Goal: Task Accomplishment & Management: Manage account settings

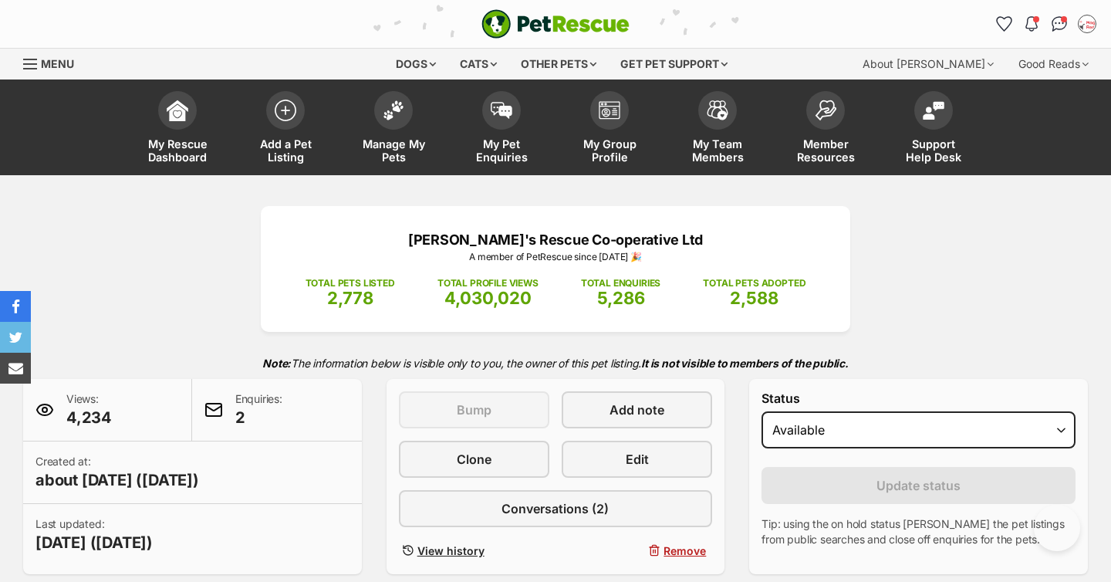
select select "active"
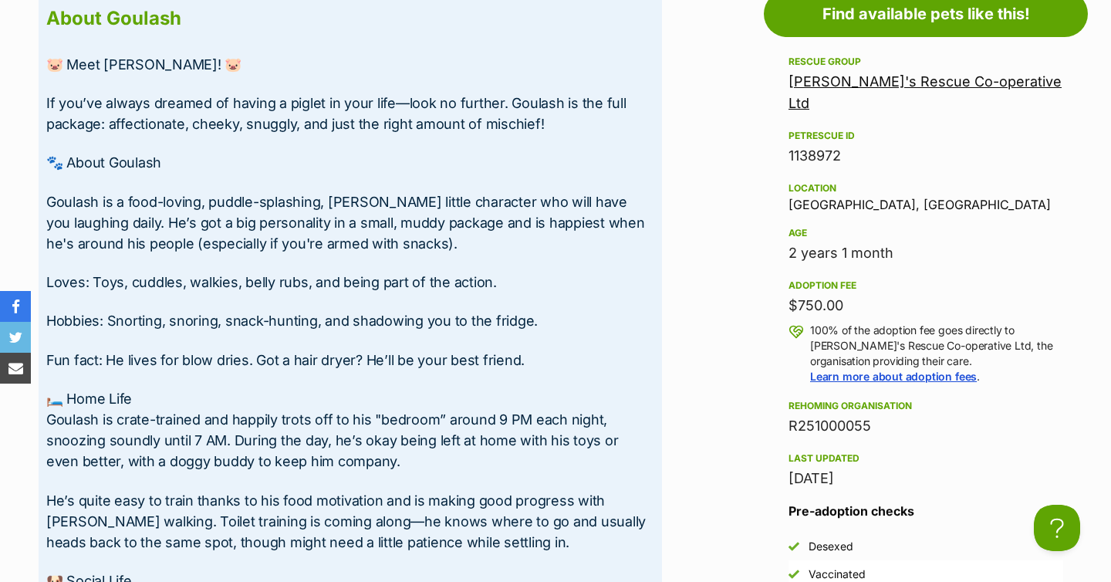
click at [604, 247] on p "Goulash is a food-loving, puddle-splashing, snorty little character who will ha…" at bounding box center [350, 222] width 608 height 63
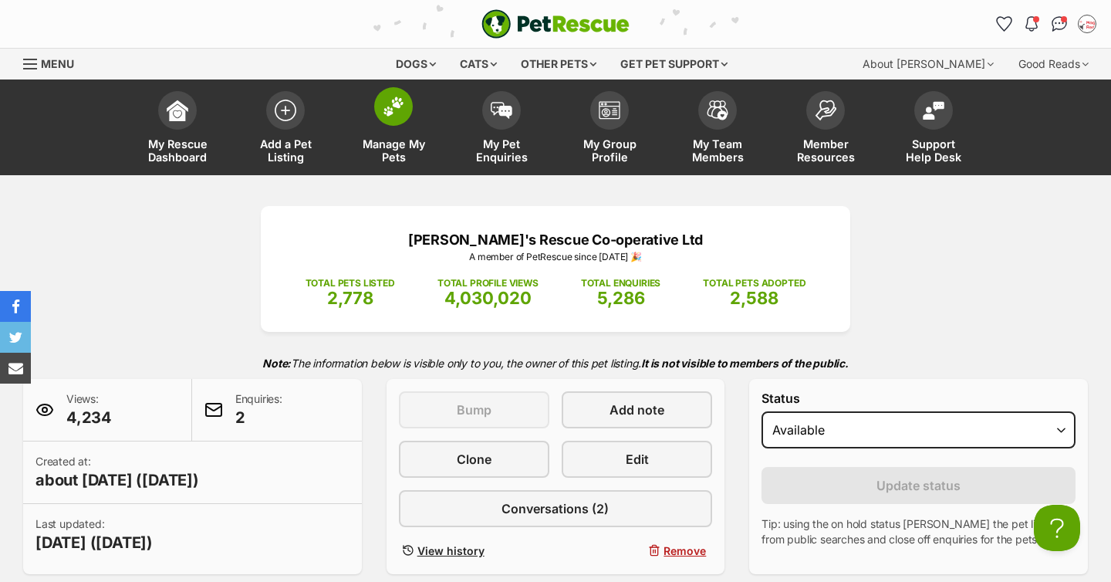
click at [397, 130] on link "Manage My Pets" at bounding box center [394, 129] width 108 height 92
click at [385, 117] on span at bounding box center [393, 106] width 39 height 39
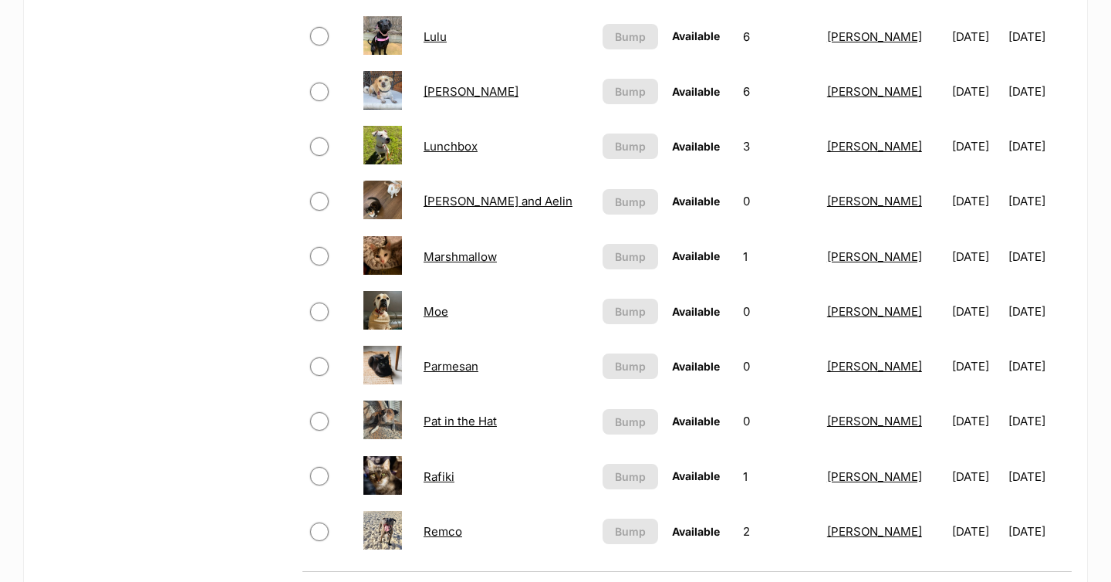
scroll to position [1217, 0]
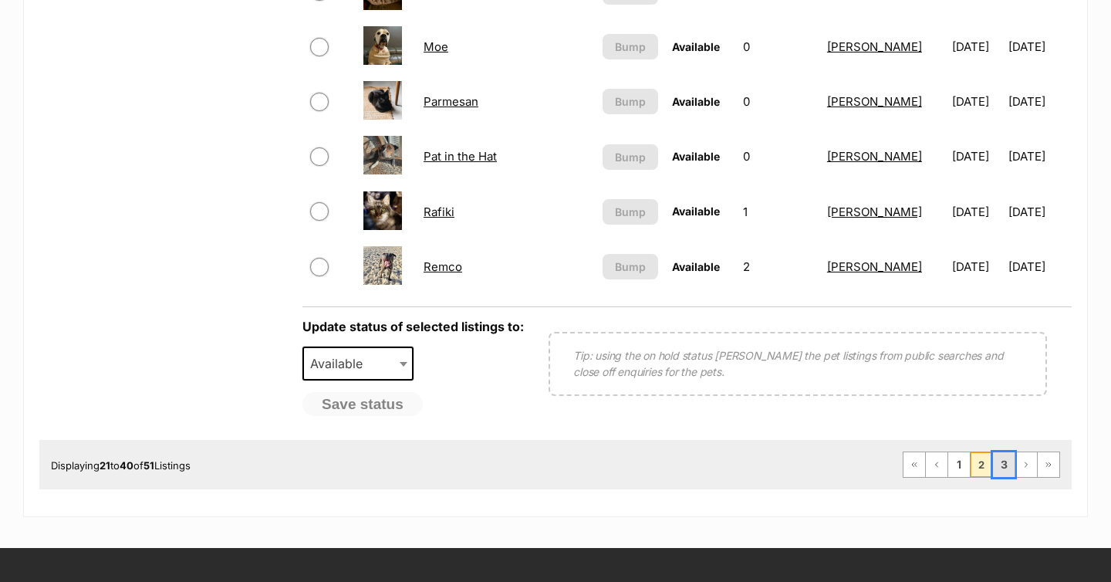
click at [995, 465] on link "3" at bounding box center [1004, 464] width 22 height 25
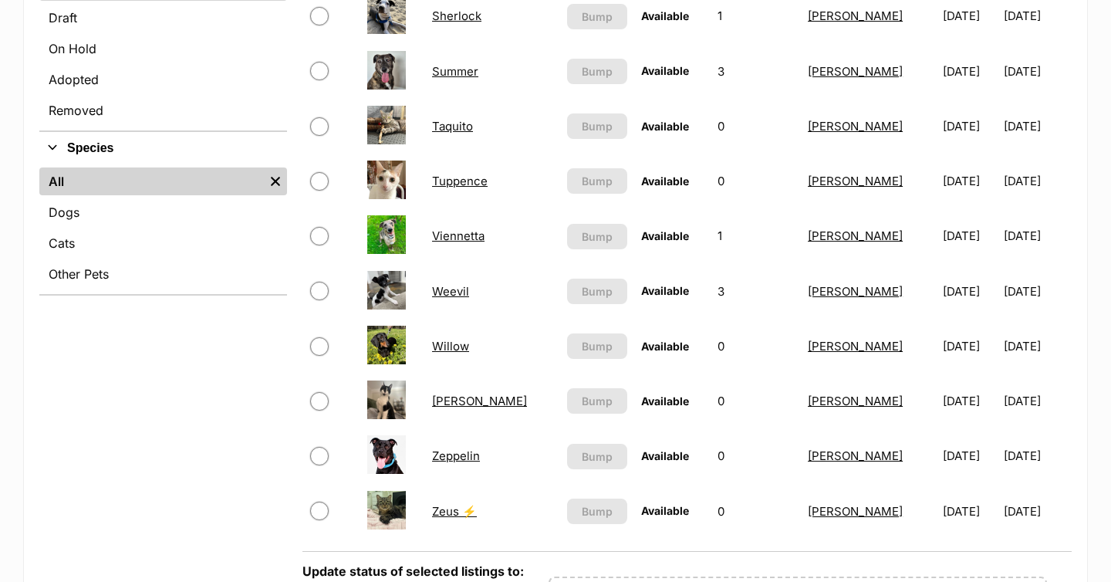
click at [446, 230] on link "Viennetta" at bounding box center [458, 235] width 52 height 15
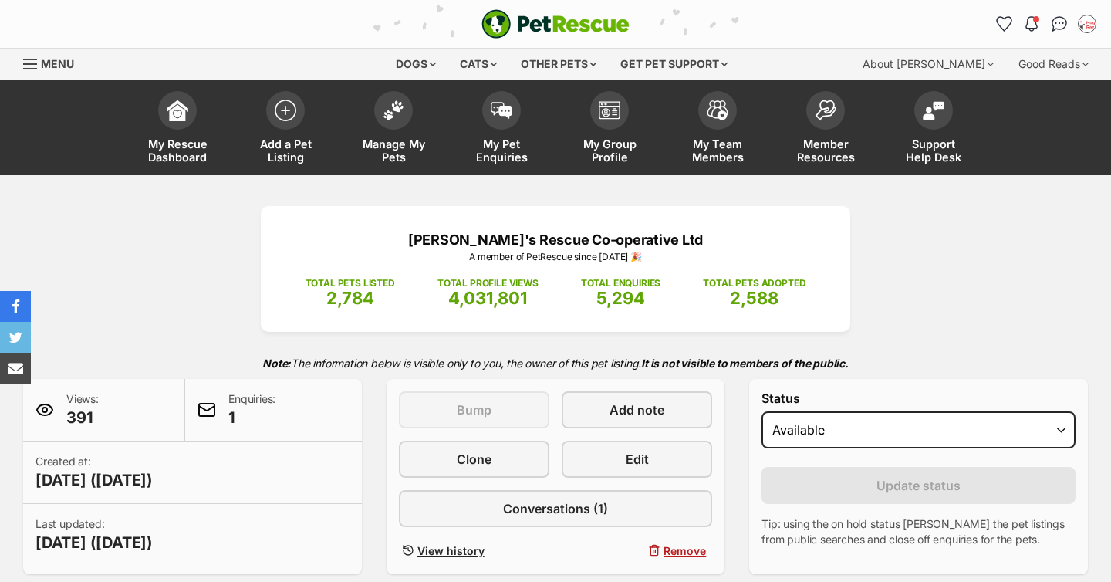
click at [784, 427] on select "Draft - not available as listing has enquires Available On hold Adopted" at bounding box center [919, 429] width 314 height 37
select select "on_hold"
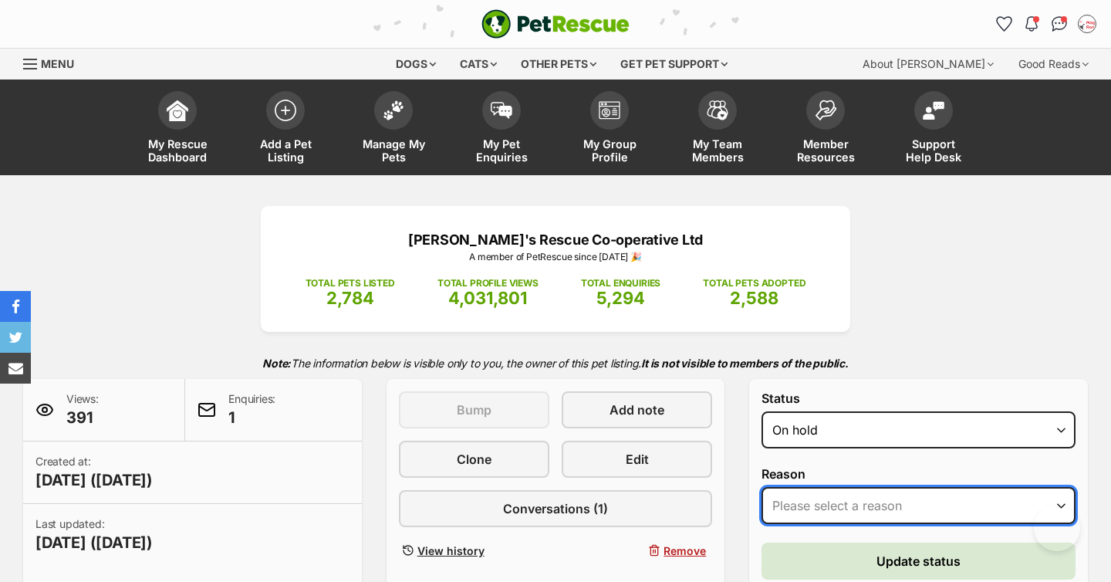
click at [821, 496] on select "Please select a reason Medical reasons Reviewing applications Adoption pending …" at bounding box center [919, 505] width 314 height 37
select select "adoption_pending"
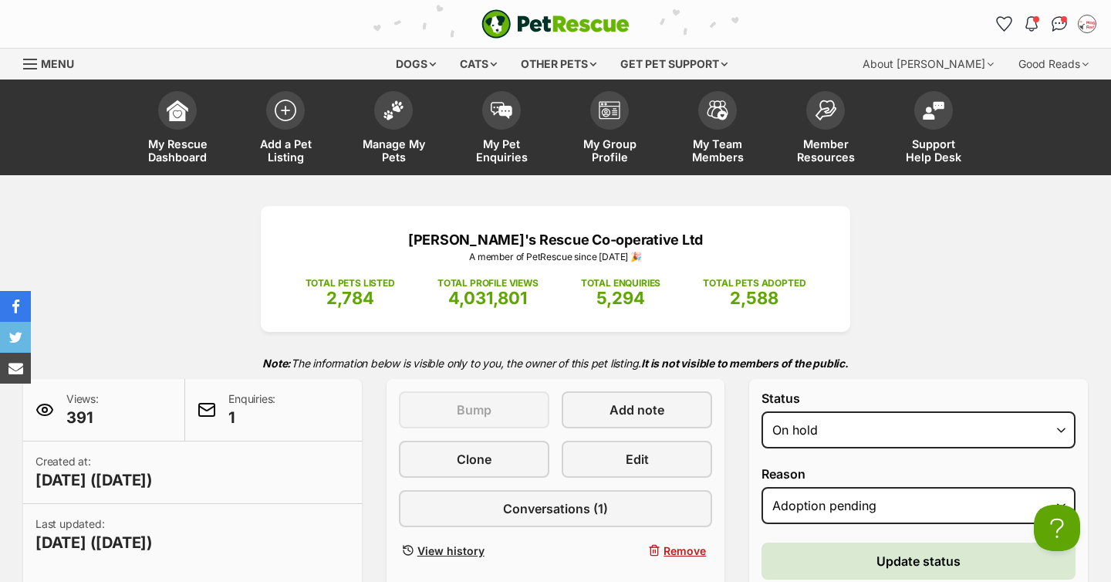
click at [1013, 337] on div "Maggie's Rescue Co-operative Ltd A member of PetRescue since 2012 🎉 TOTAL PETS …" at bounding box center [555, 450] width 1111 height 488
click at [801, 543] on button "Update status" at bounding box center [919, 561] width 314 height 37
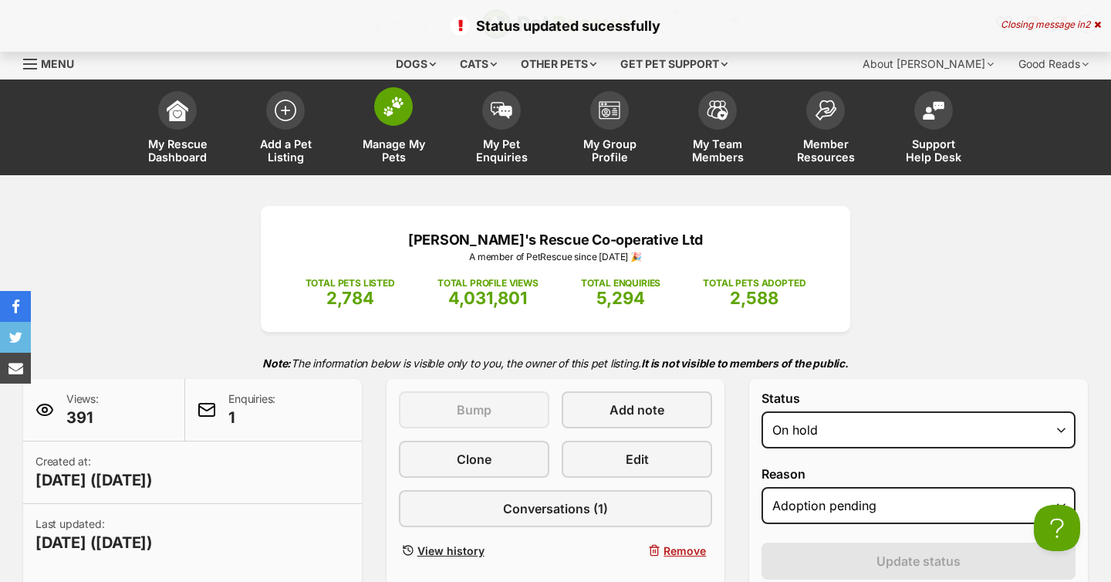
click at [398, 104] on img at bounding box center [394, 106] width 22 height 20
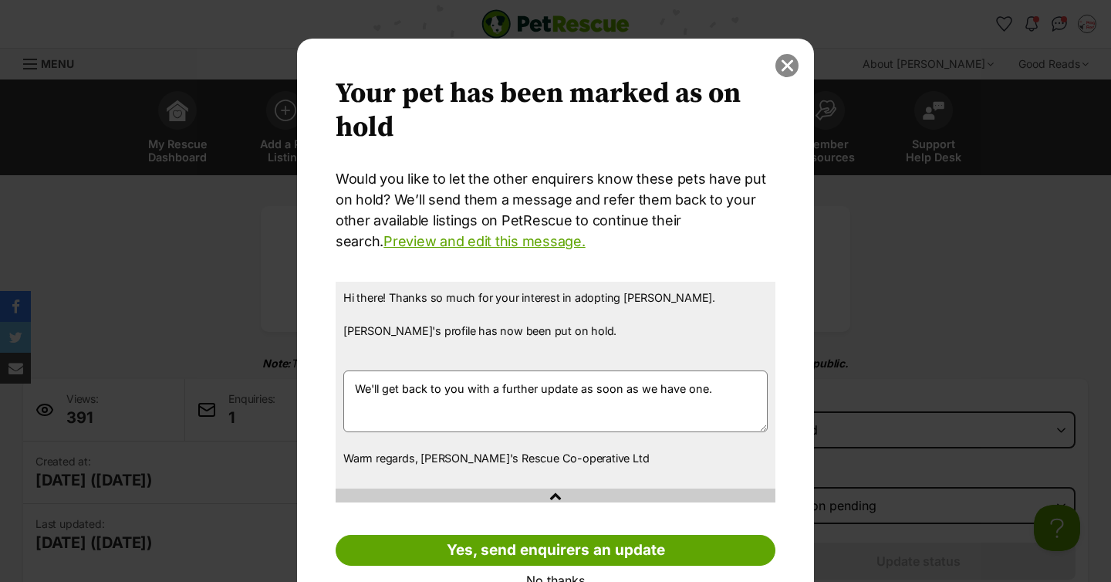
click at [783, 67] on button "close" at bounding box center [787, 65] width 23 height 23
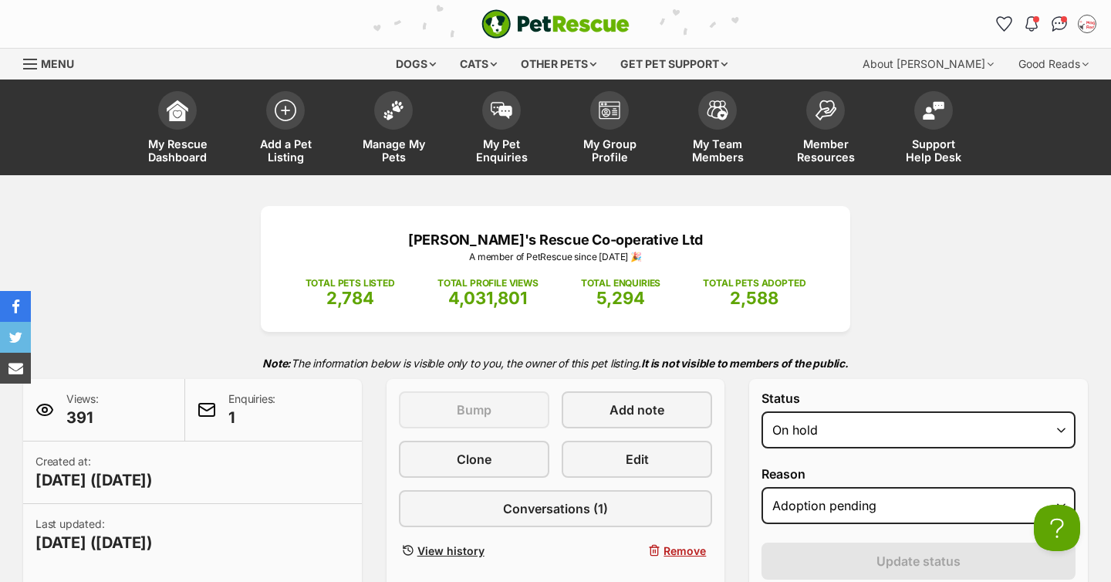
scroll to position [25, 0]
